Goal: Task Accomplishment & Management: Use online tool/utility

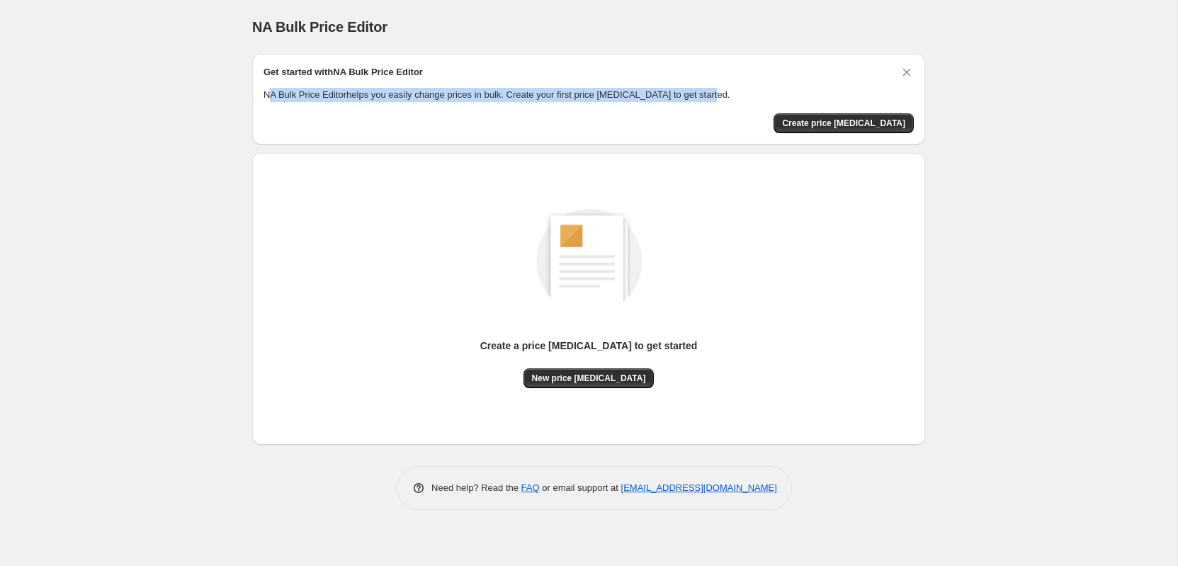
drag, startPoint x: 269, startPoint y: 96, endPoint x: 691, endPoint y: 93, distance: 422.1
click at [781, 96] on p "NA Bulk Price Editor helps you easily change prices in bulk. Create your first …" at bounding box center [588, 95] width 650 height 14
drag, startPoint x: 691, startPoint y: 93, endPoint x: 597, endPoint y: 97, distance: 94.3
click at [691, 93] on p "NA Bulk Price Editor helps you easily change prices in bulk. Create your first …" at bounding box center [588, 95] width 650 height 14
drag, startPoint x: 452, startPoint y: 97, endPoint x: 719, endPoint y: 97, distance: 267.0
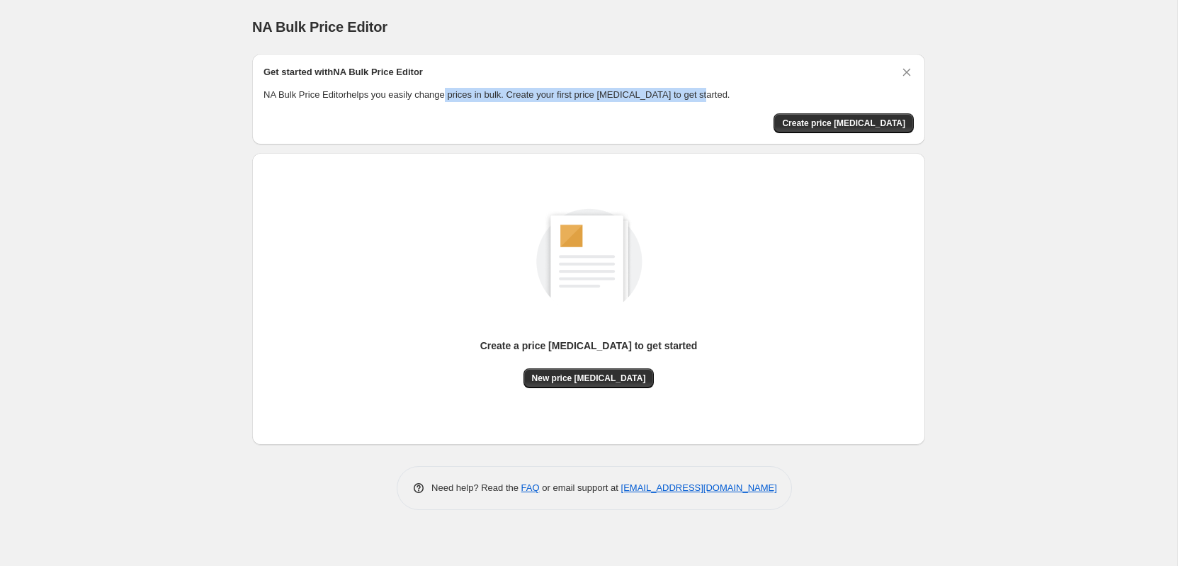
click at [719, 97] on p "NA Bulk Price Editor helps you easily change prices in bulk. Create your first …" at bounding box center [588, 95] width 650 height 14
click at [588, 376] on span "New price [MEDICAL_DATA]" at bounding box center [589, 378] width 114 height 11
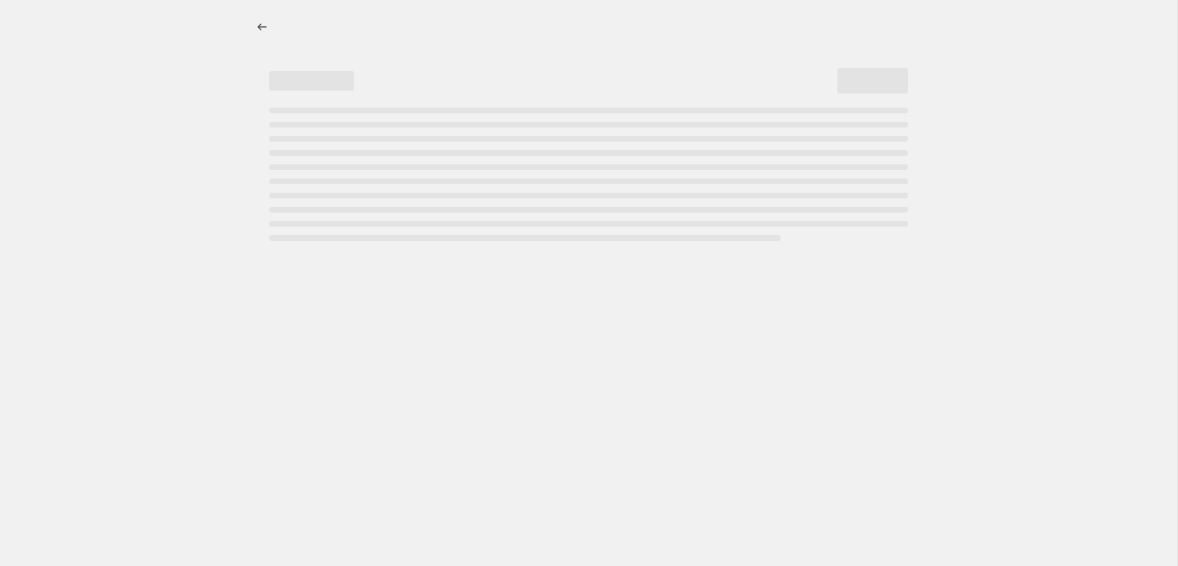
select select "percentage"
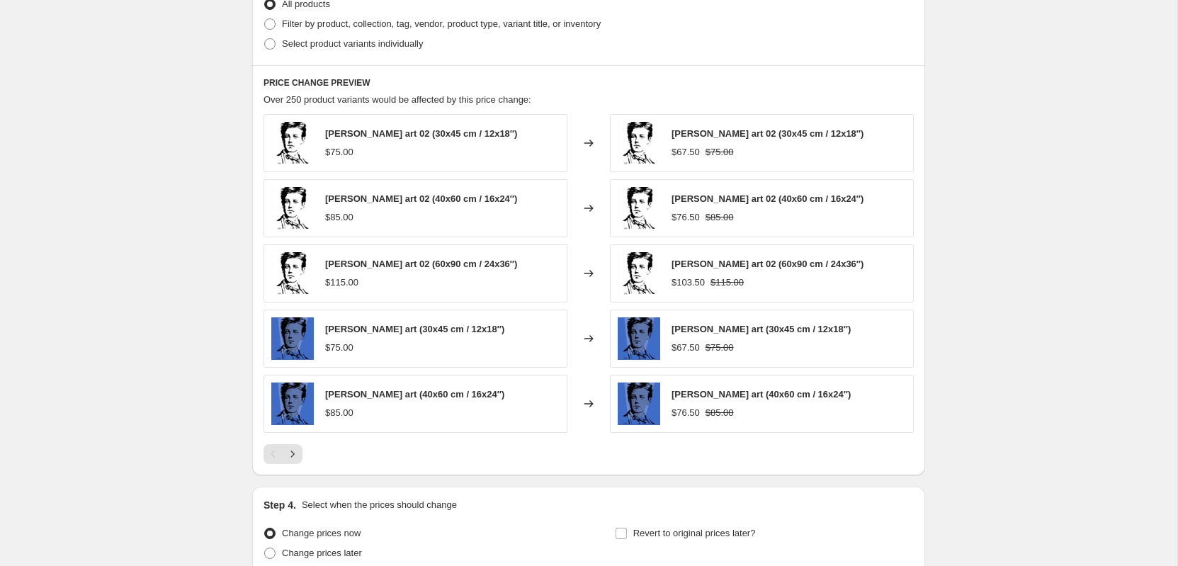
scroll to position [850, 0]
